Goal: Transaction & Acquisition: Purchase product/service

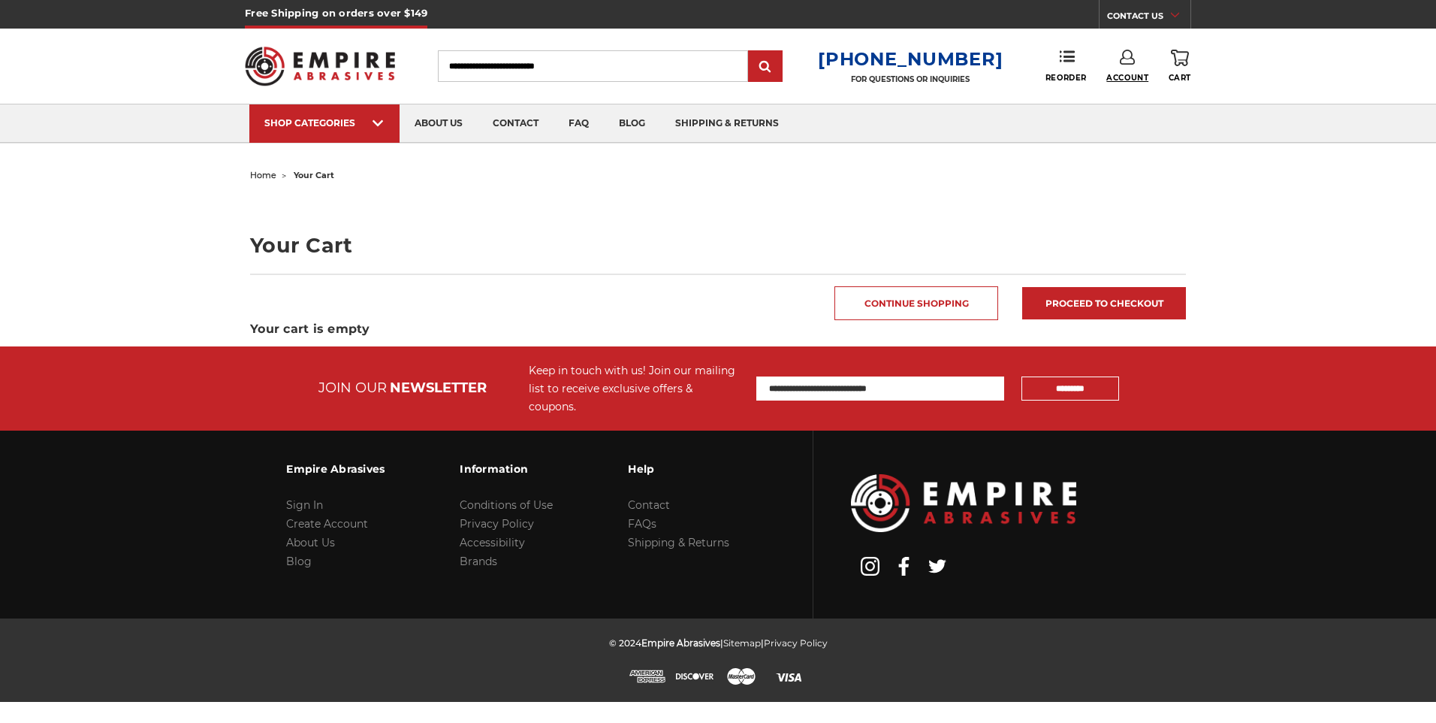
click at [1122, 73] on span "Account" at bounding box center [1128, 78] width 42 height 10
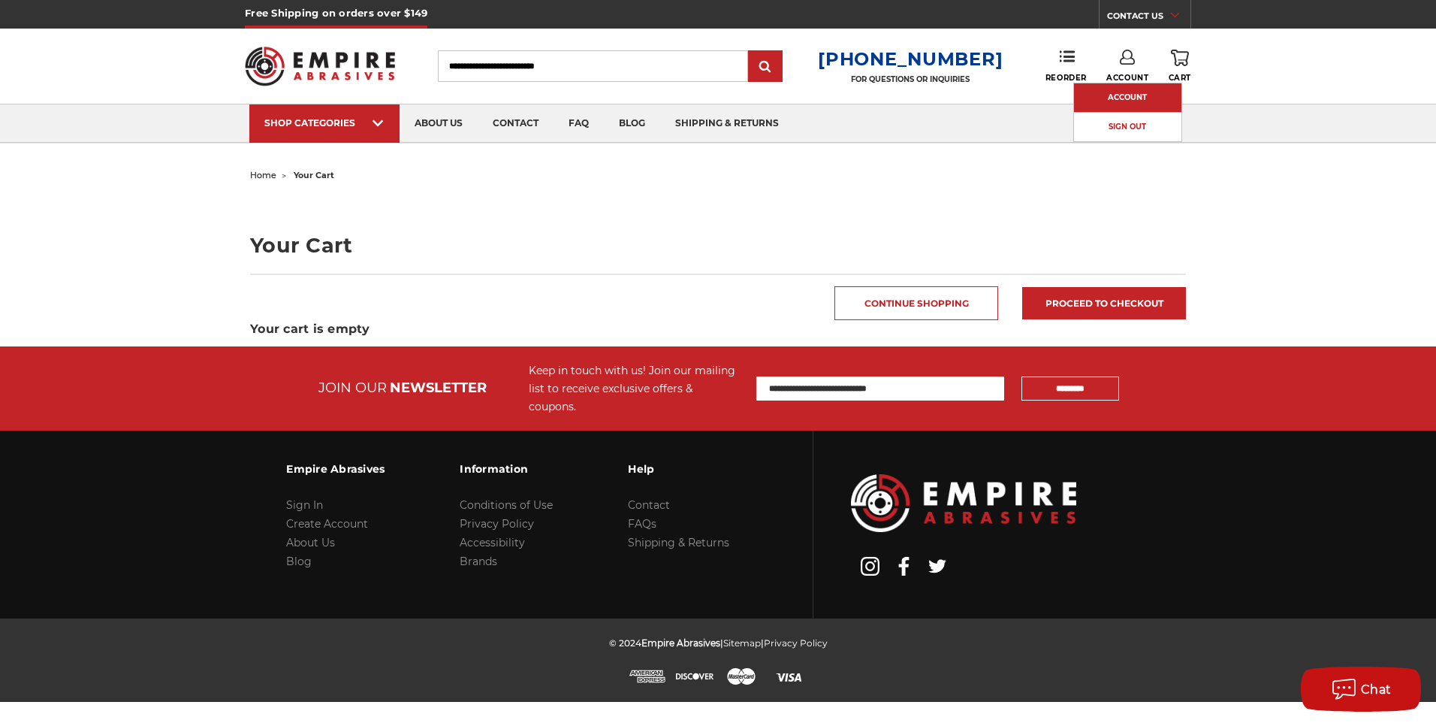
click at [1122, 92] on link "Account" at bounding box center [1127, 97] width 107 height 29
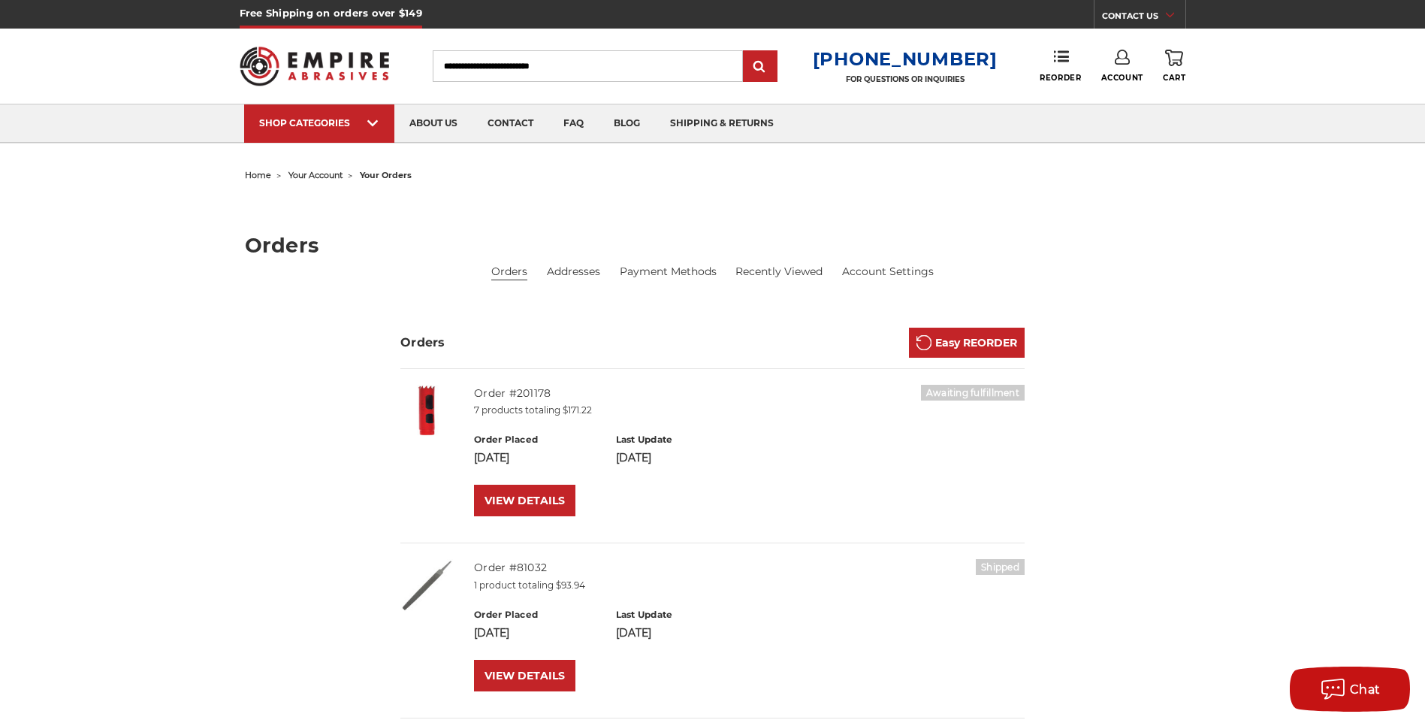
click at [1122, 60] on icon at bounding box center [1122, 57] width 15 height 15
click at [1131, 95] on link "Account" at bounding box center [1121, 97] width 107 height 29
click at [1117, 61] on icon at bounding box center [1122, 57] width 15 height 15
click at [1113, 117] on link "Sign Out" at bounding box center [1121, 127] width 107 height 29
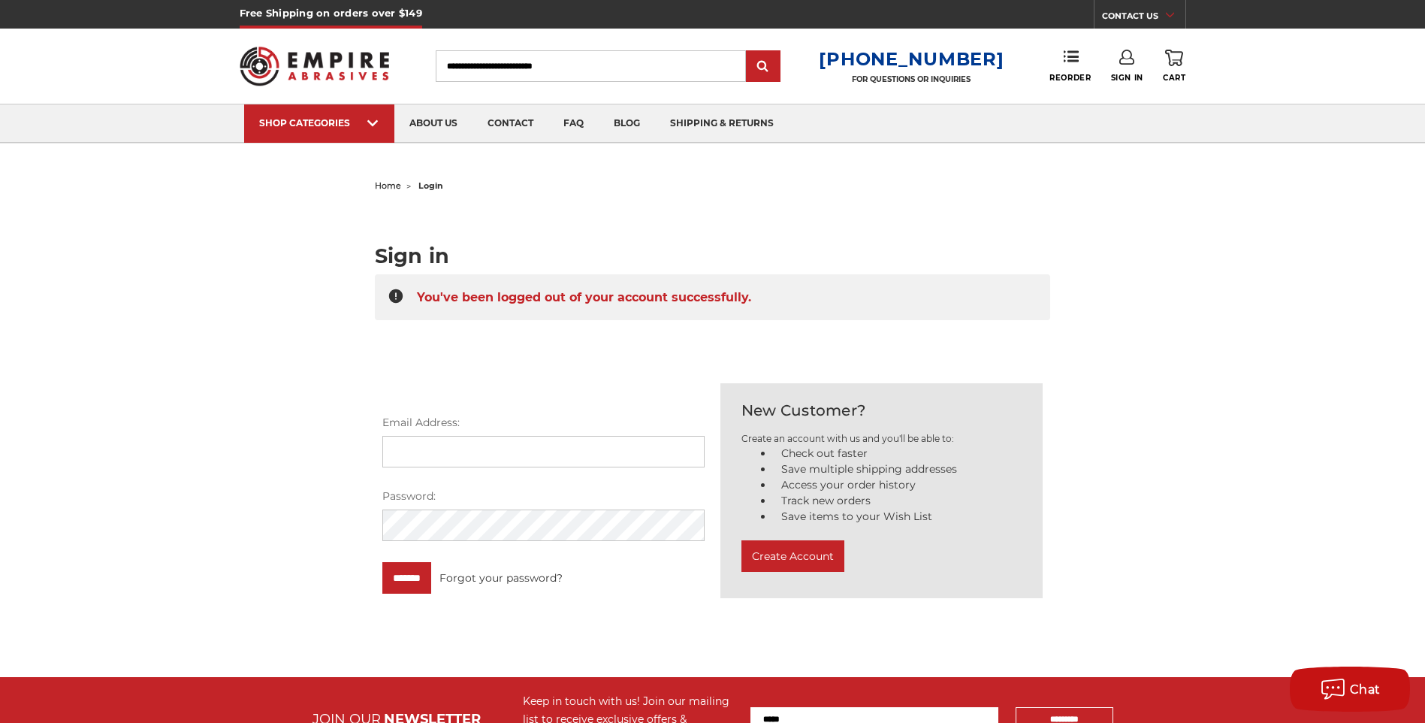
type input "**********"
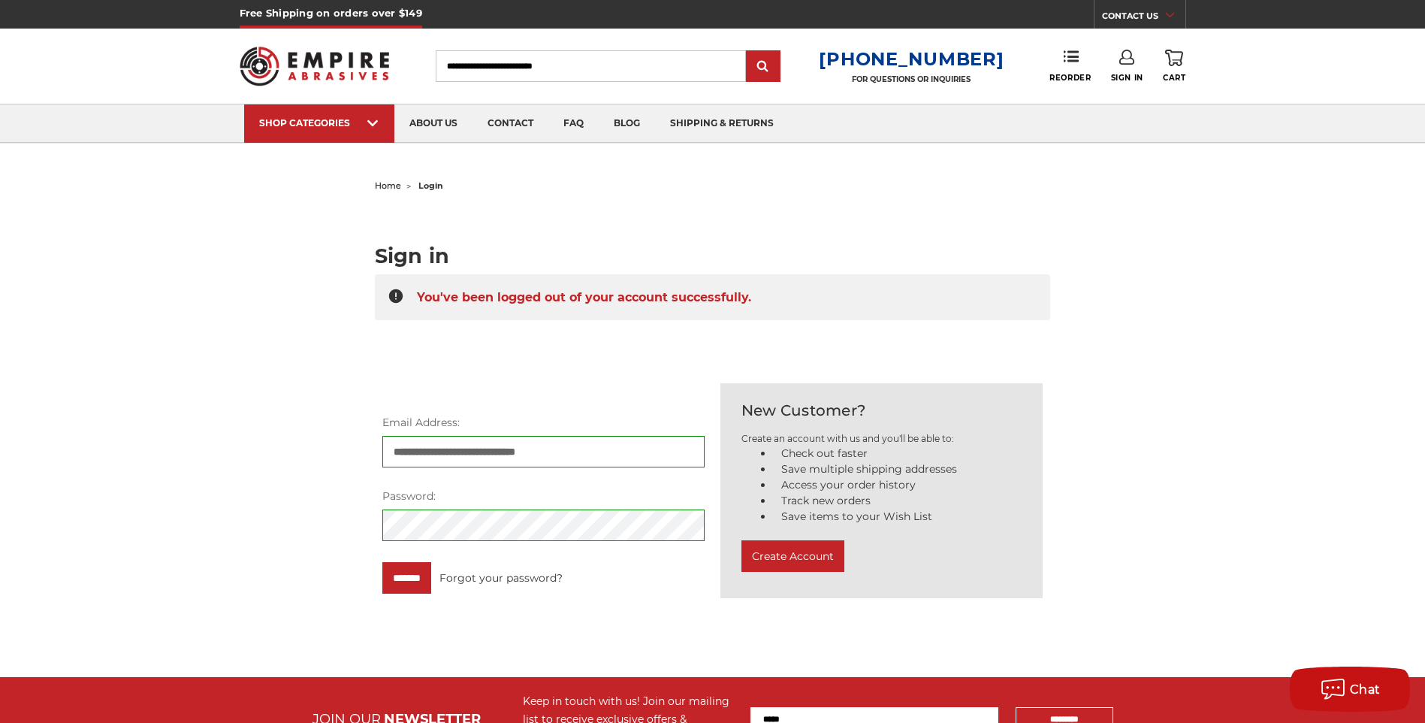
click at [1124, 60] on icon at bounding box center [1126, 57] width 15 height 15
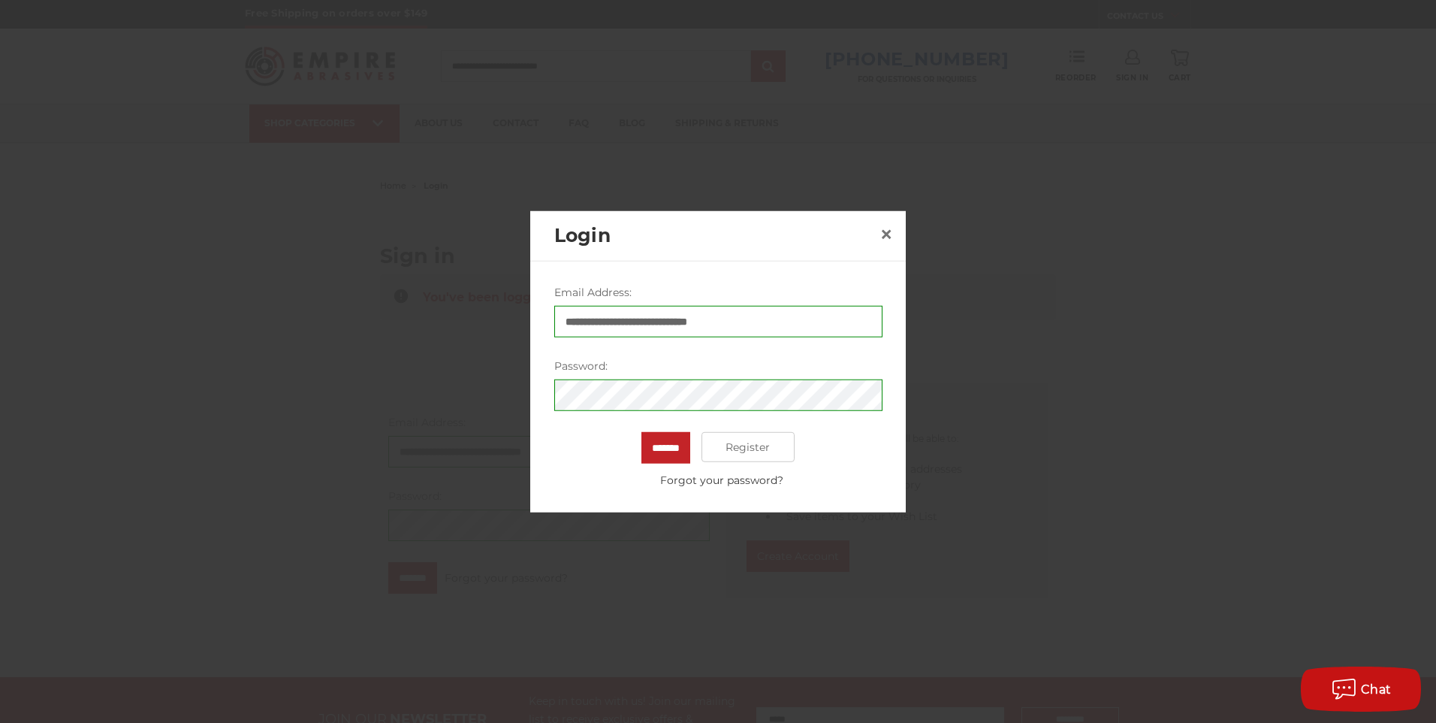
click at [1019, 299] on div at bounding box center [718, 361] width 1436 height 723
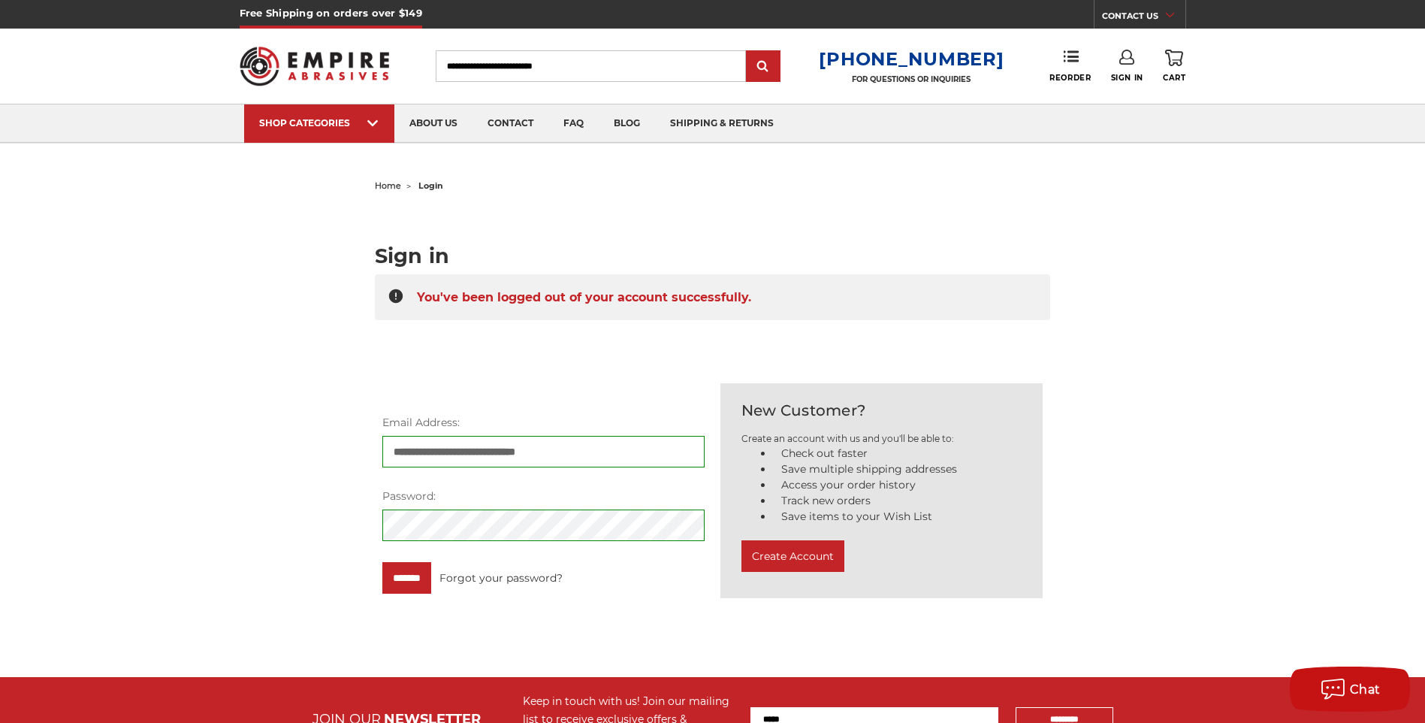
click at [1126, 57] on icon at bounding box center [1126, 57] width 15 height 15
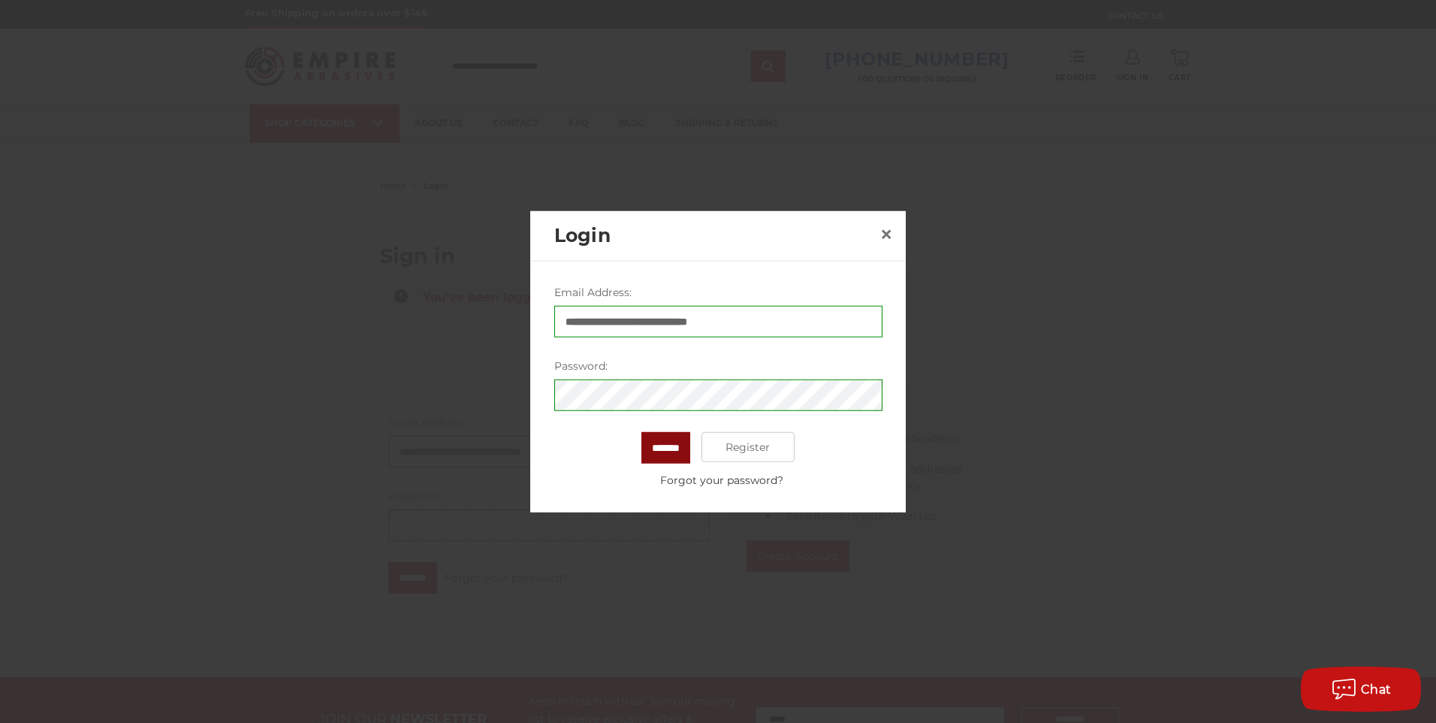
click at [655, 453] on input "*******" at bounding box center [666, 448] width 49 height 32
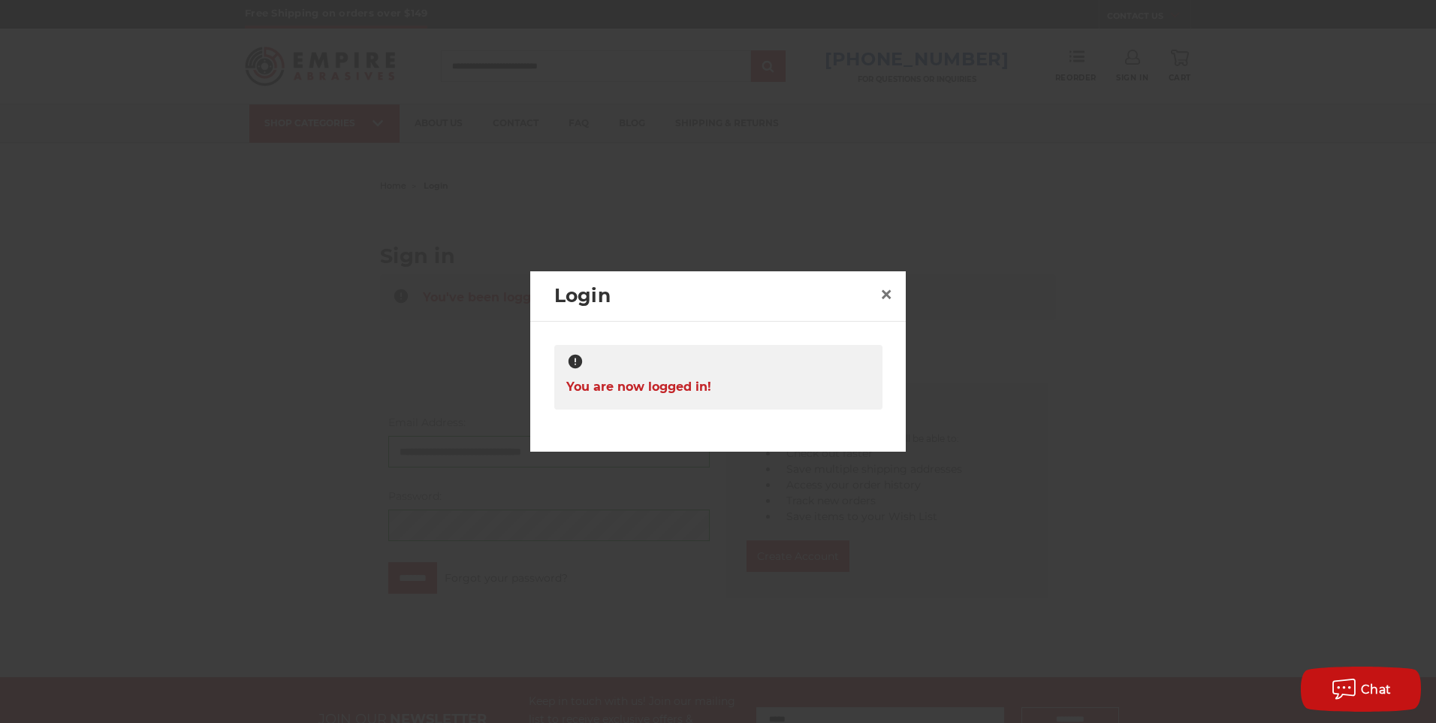
click at [1058, 398] on div at bounding box center [718, 361] width 1436 height 723
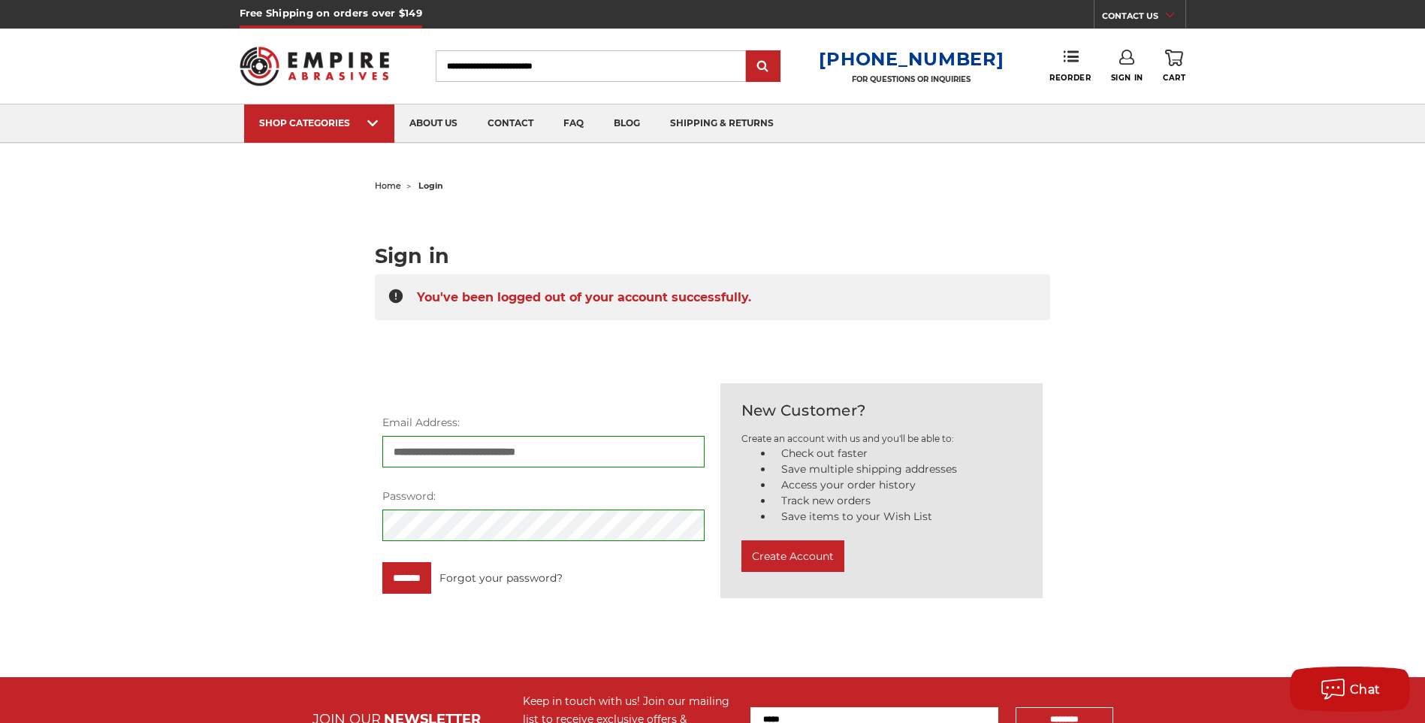
click at [1127, 59] on use at bounding box center [1126, 57] width 15 height 15
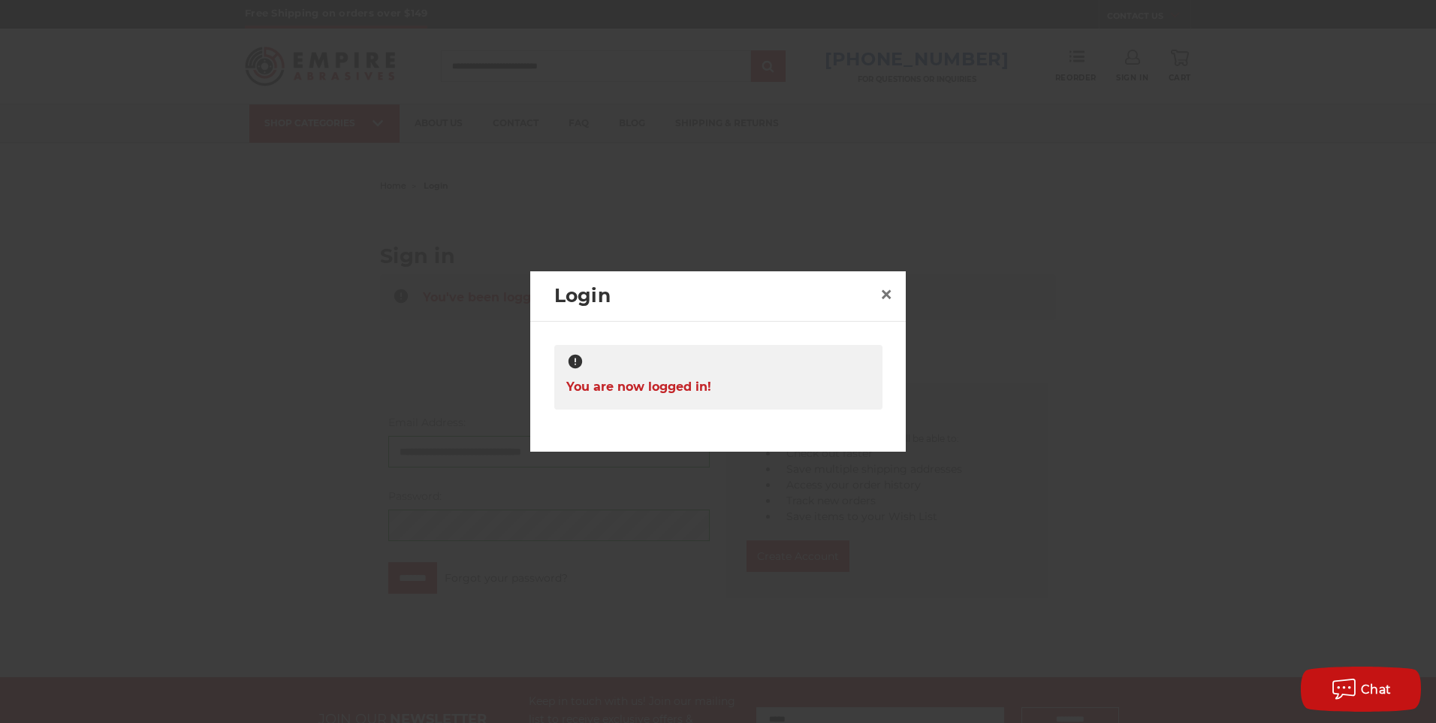
click at [1127, 59] on div at bounding box center [718, 361] width 1436 height 723
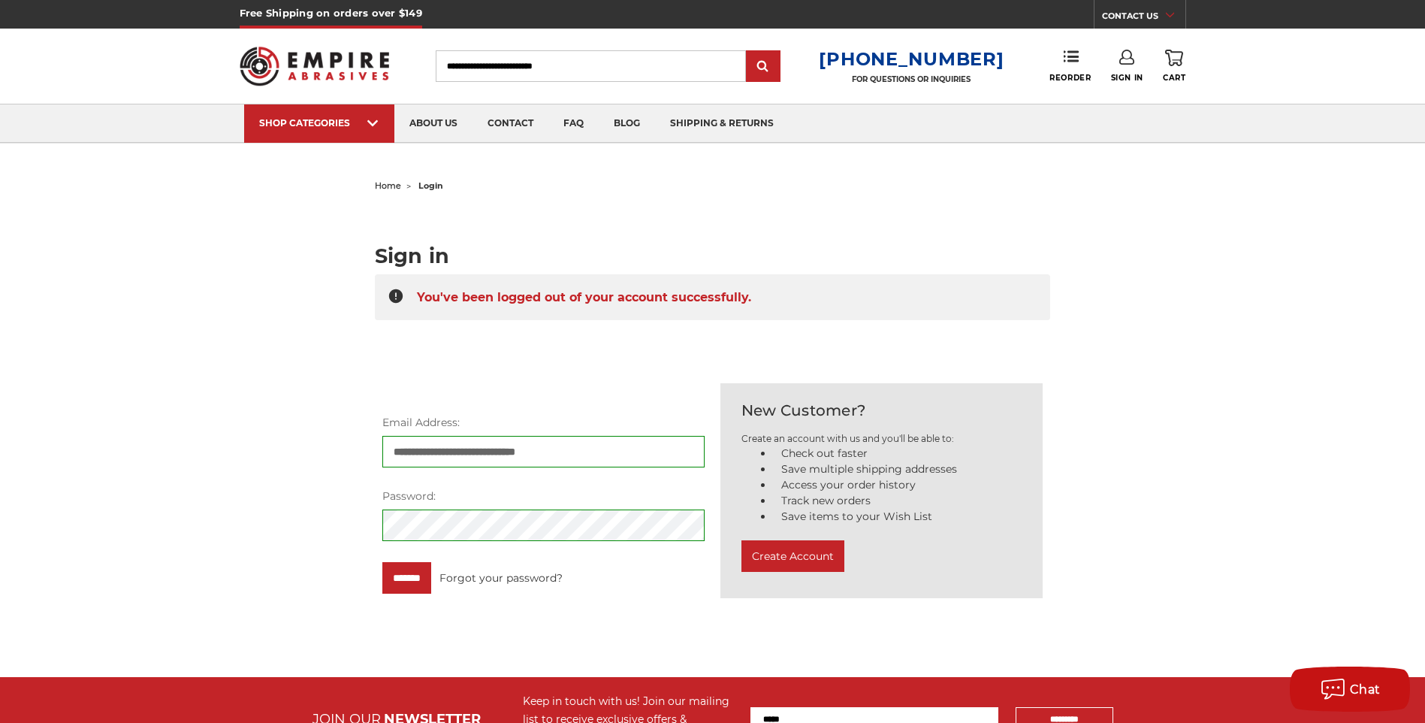
click at [1167, 20] on span at bounding box center [1172, 15] width 12 height 15
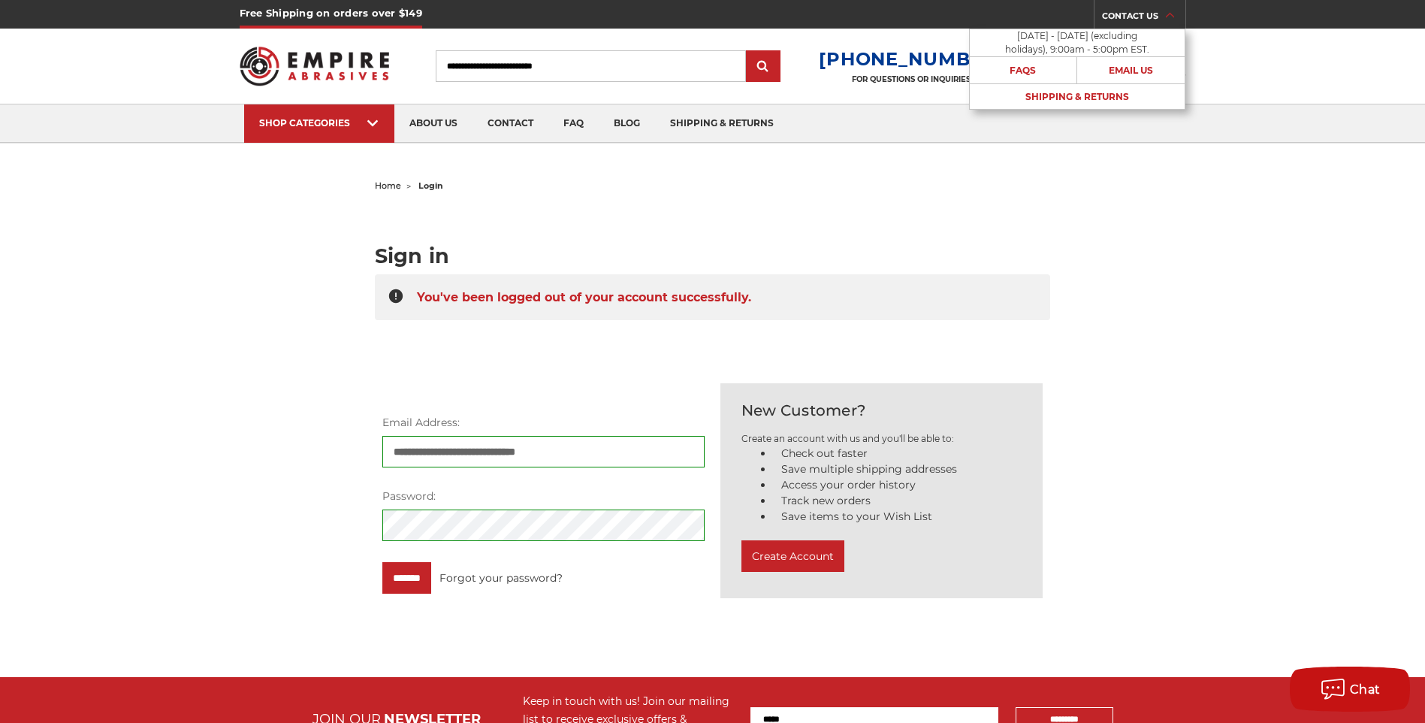
click at [1167, 19] on span at bounding box center [1172, 15] width 12 height 15
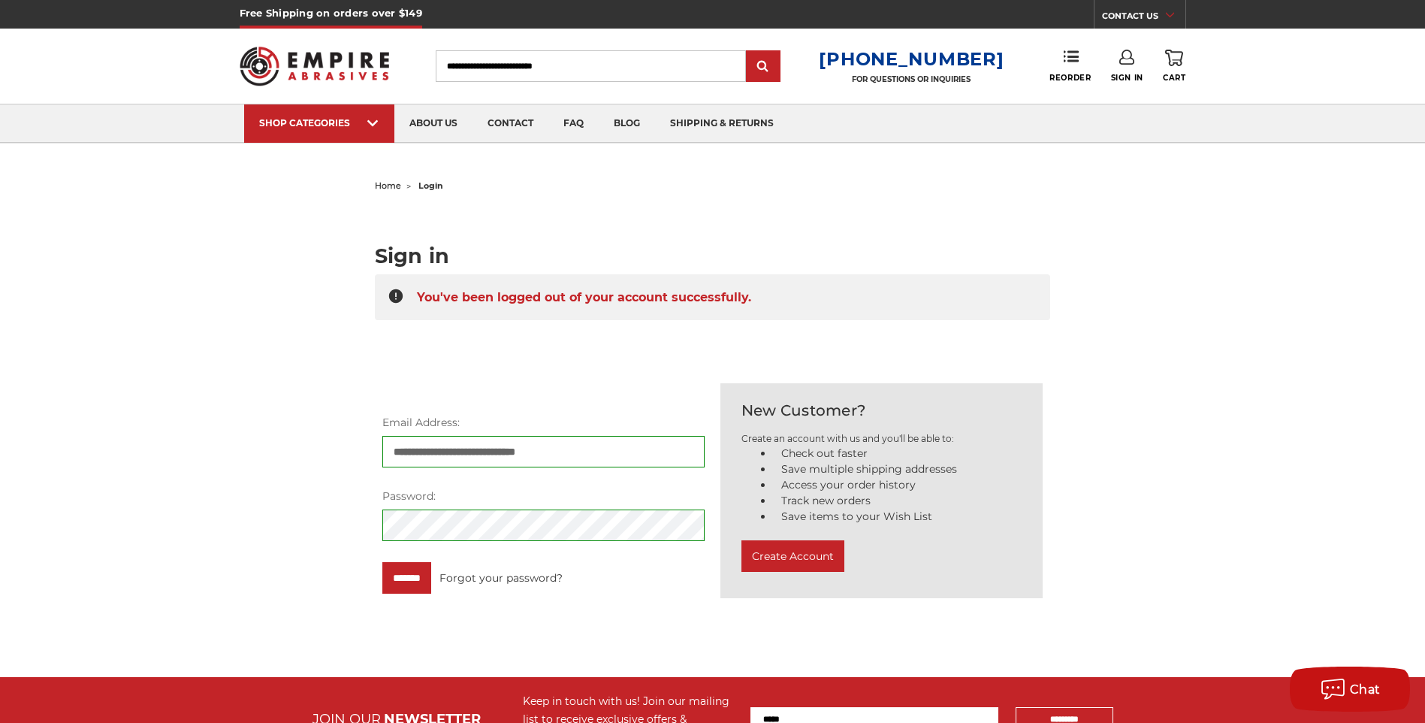
click at [1122, 55] on use at bounding box center [1126, 57] width 15 height 15
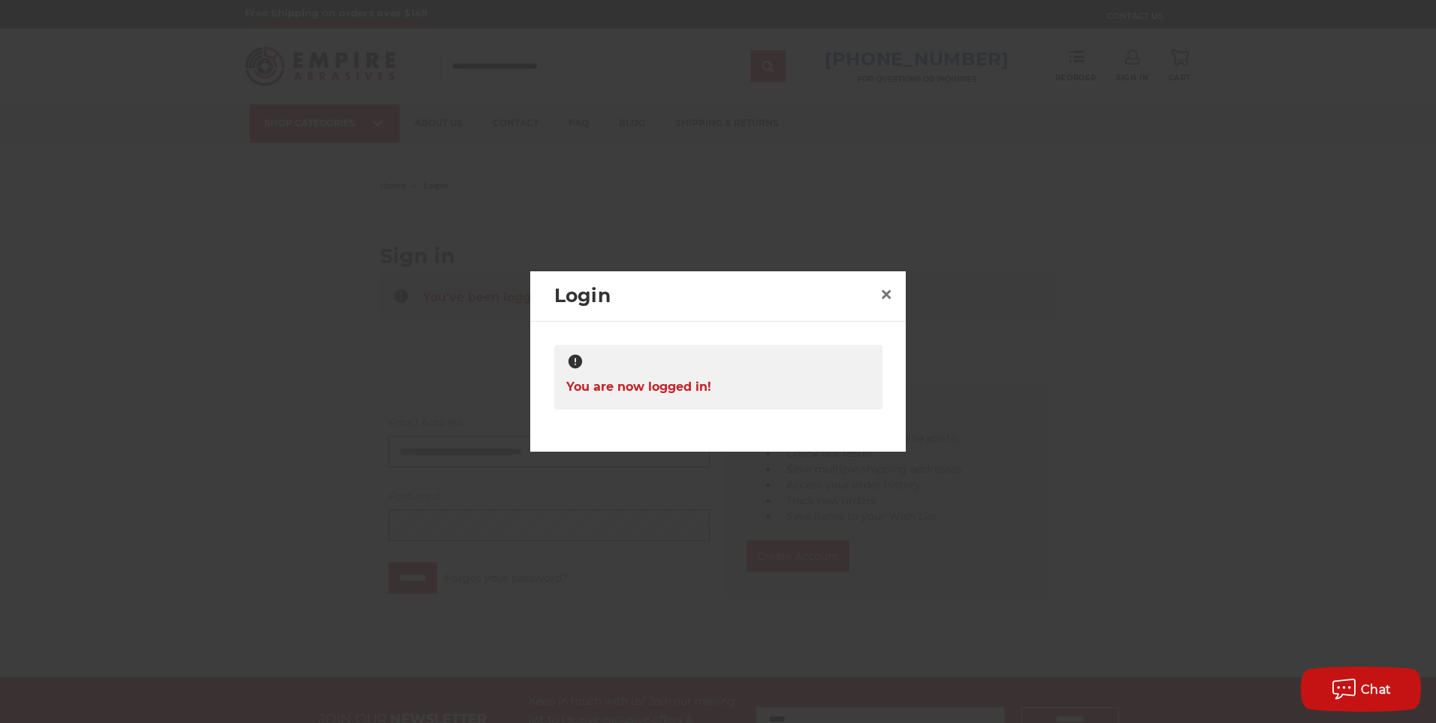
click at [1122, 55] on div at bounding box center [718, 361] width 1436 height 723
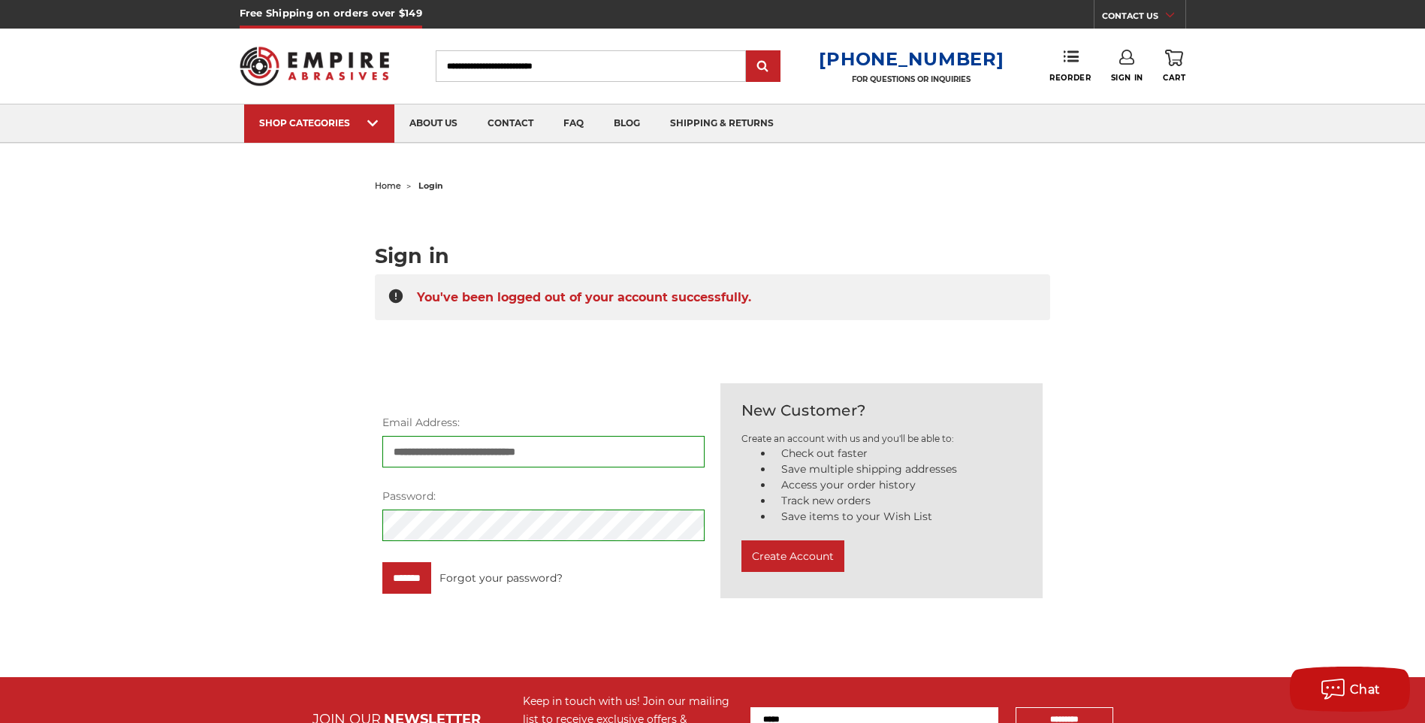
click at [1166, 183] on div "**********" at bounding box center [713, 394] width 1062 height 439
drag, startPoint x: 1126, startPoint y: 55, endPoint x: 1071, endPoint y: 172, distance: 129.4
click at [1071, 173] on body "Free Shipping on orders over $149 CONTACT US Monday - Friday (excluding holiday…" at bounding box center [712, 516] width 1425 height 1032
